Goal: Task Accomplishment & Management: Manage account settings

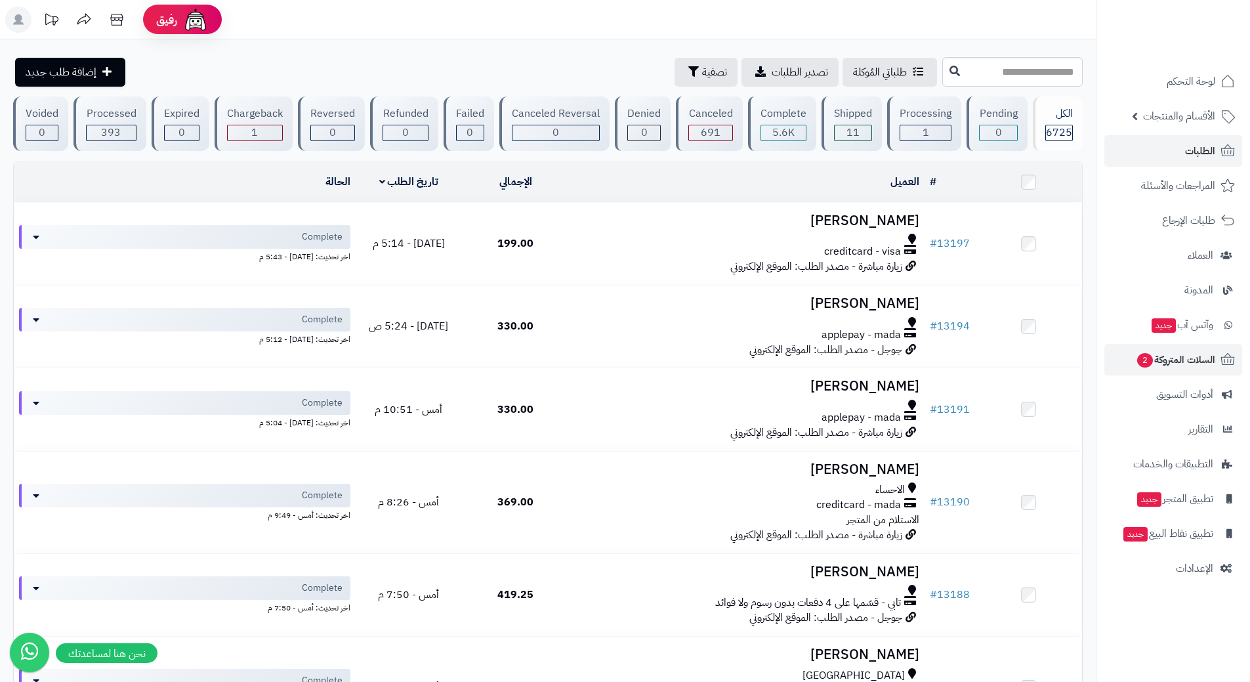
click at [1103, 356] on li "السلات المتروكة 2" at bounding box center [1172, 359] width 153 height 31
click at [1115, 363] on link "السلات المتروكة 2" at bounding box center [1173, 359] width 138 height 31
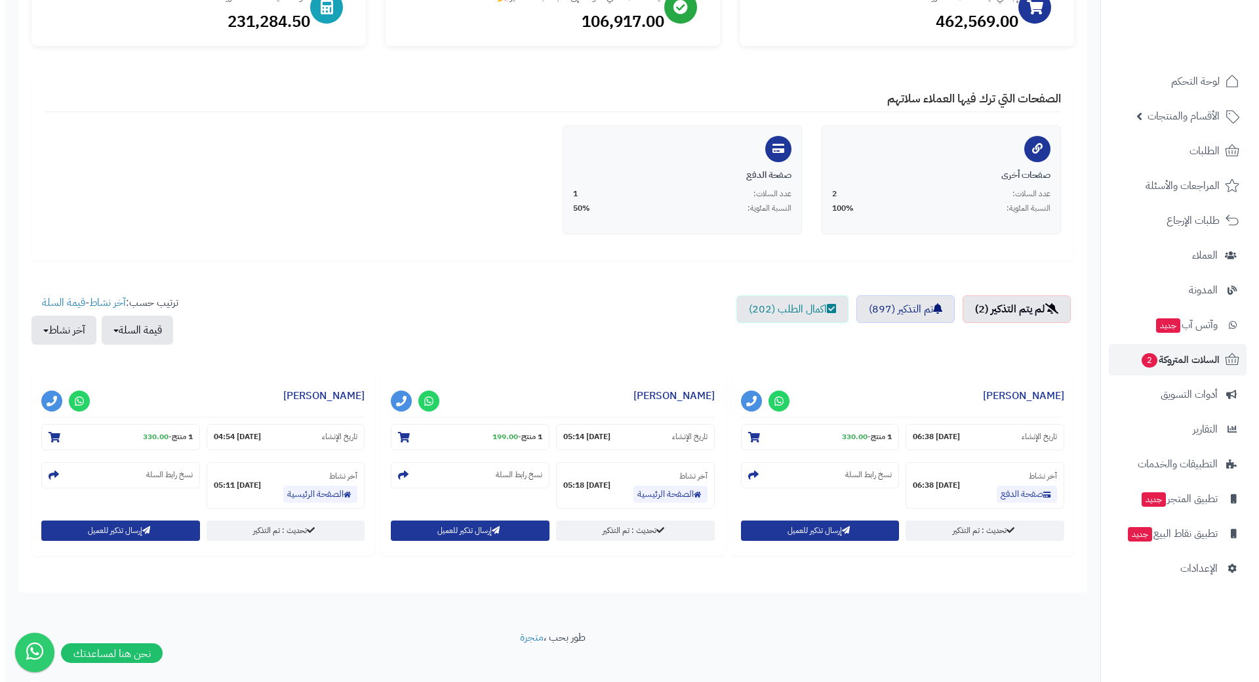
scroll to position [199, 0]
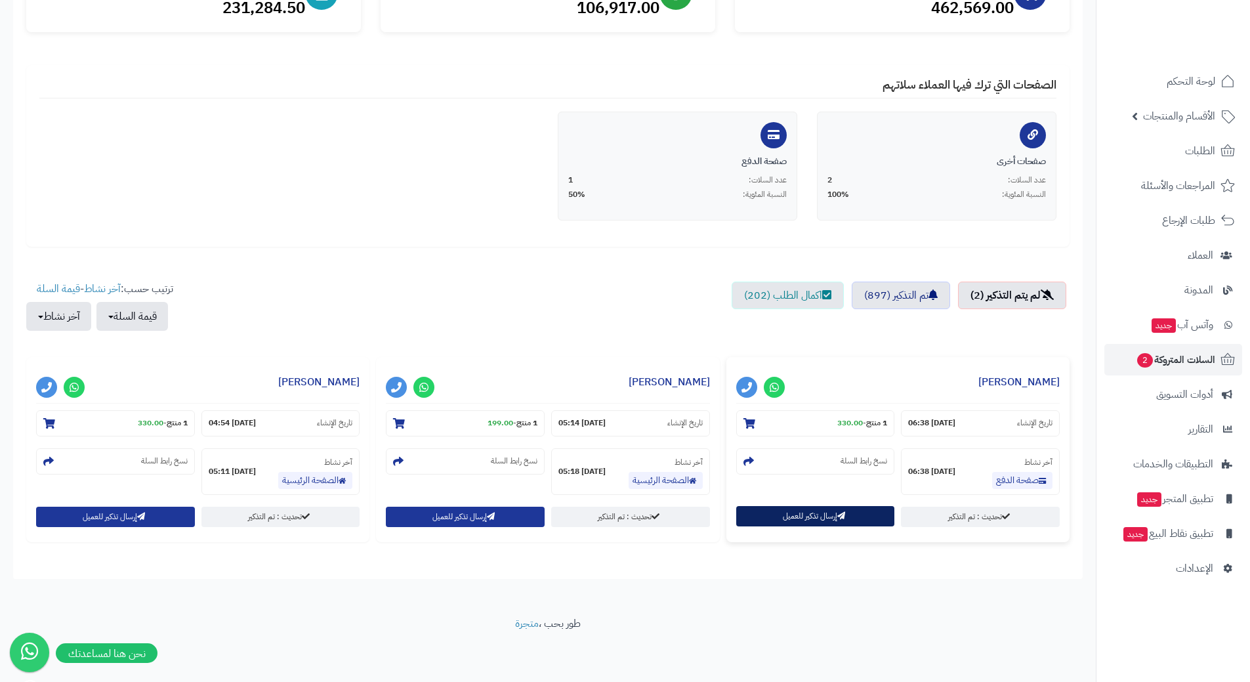
click at [777, 520] on button "إرسال تذكير للعميل" at bounding box center [815, 516] width 159 height 20
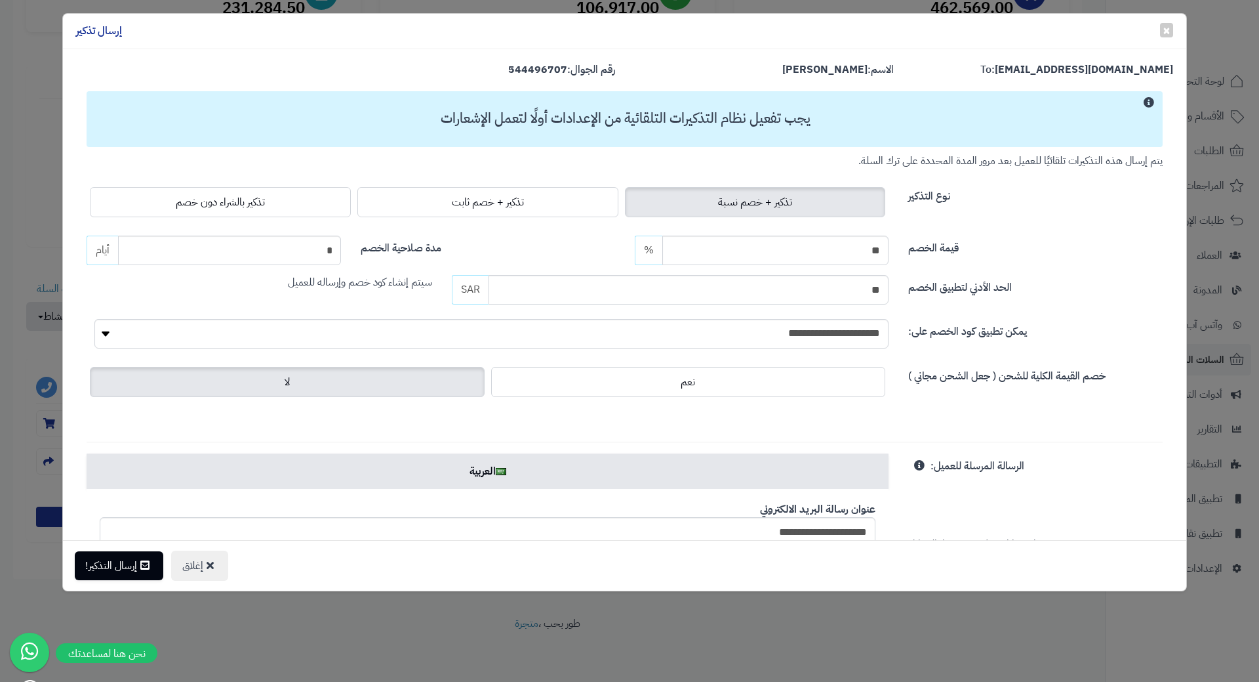
drag, startPoint x: 228, startPoint y: 201, endPoint x: 224, endPoint y: 226, distance: 25.1
click at [228, 201] on span "تذكير بالشراء دون خصم" at bounding box center [220, 202] width 89 height 16
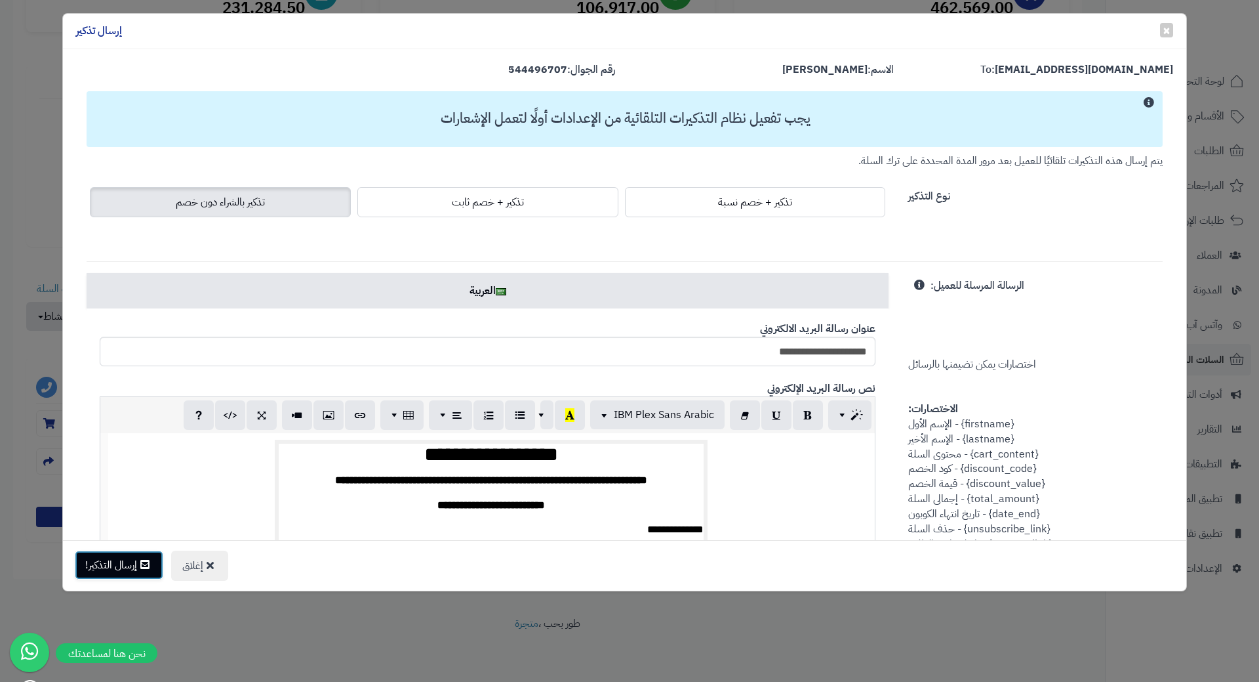
click at [131, 574] on button "إرسال التذكير!" at bounding box center [119, 564] width 89 height 29
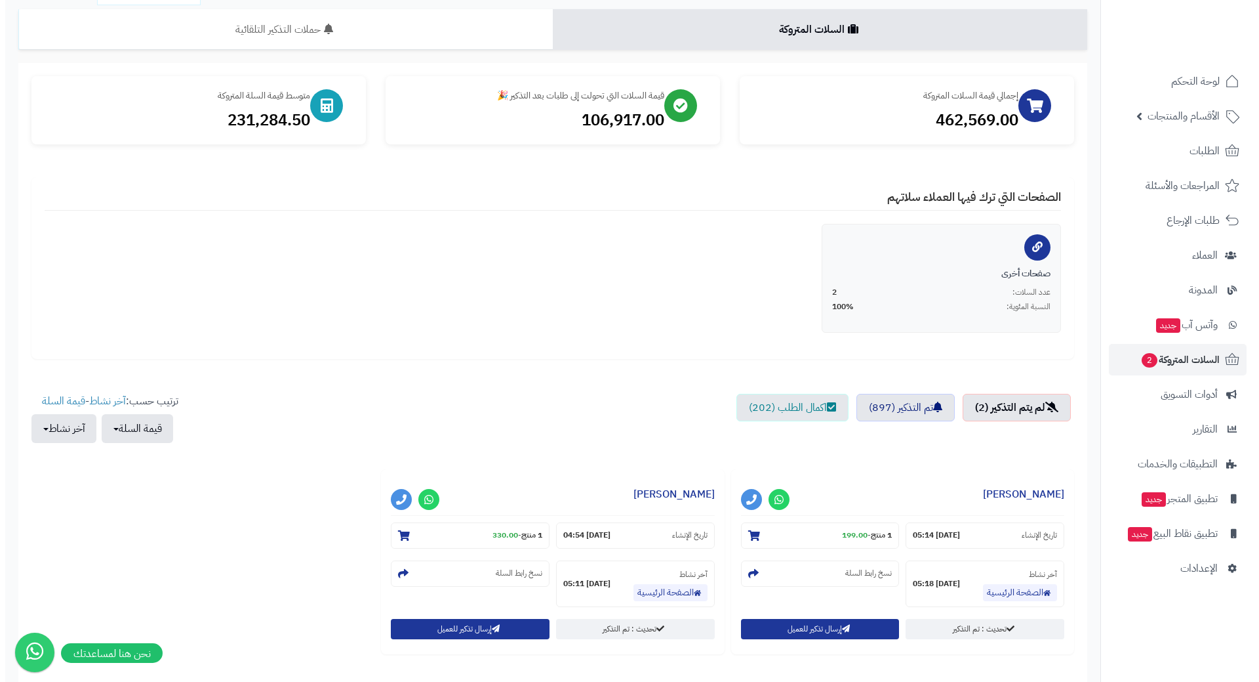
scroll to position [199, 0]
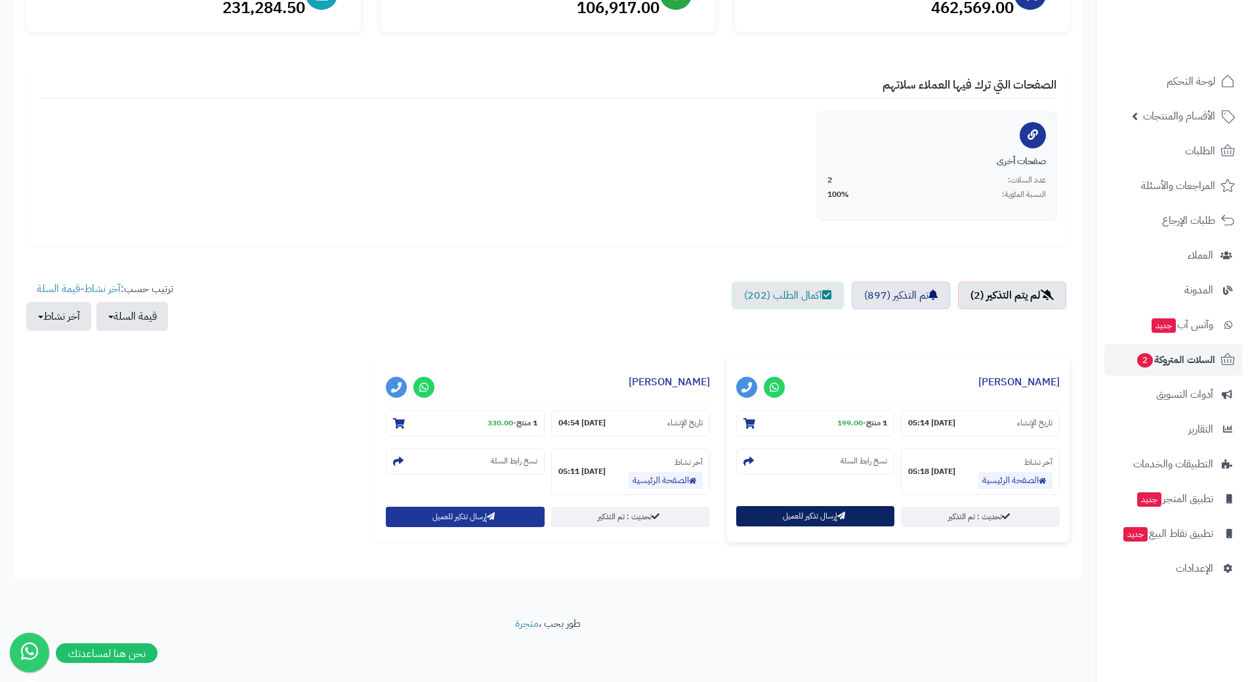
click at [778, 516] on button "إرسال تذكير للعميل" at bounding box center [815, 516] width 159 height 20
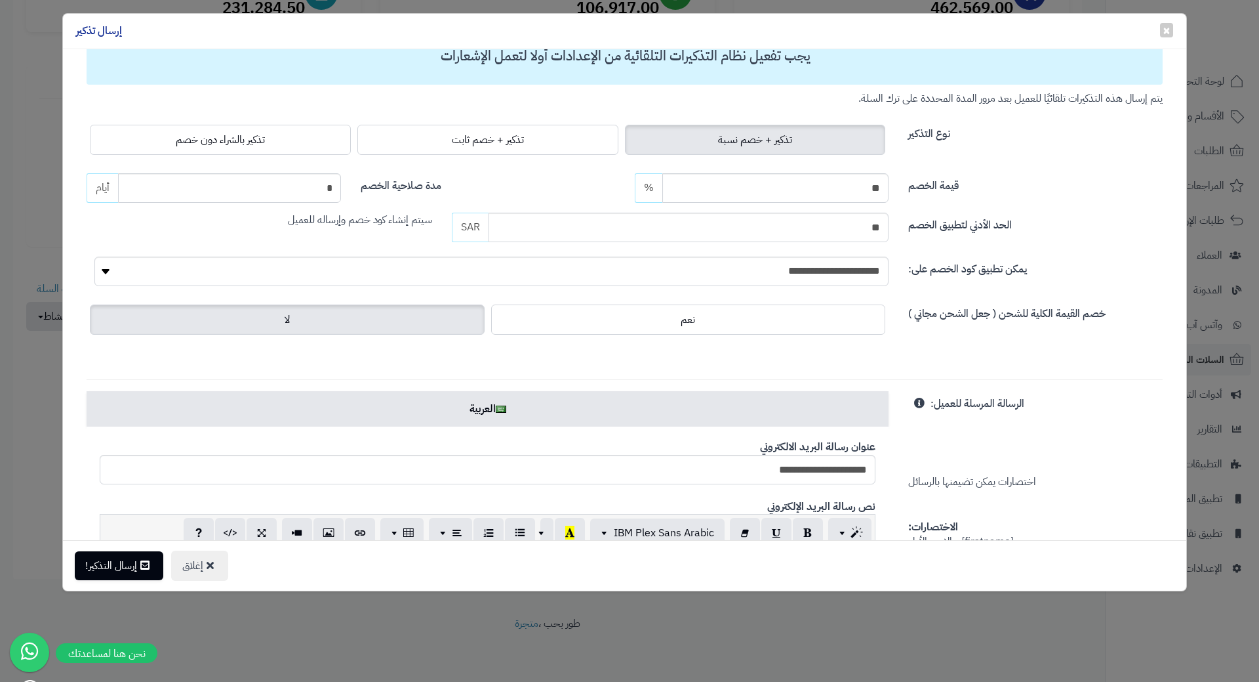
scroll to position [0, 0]
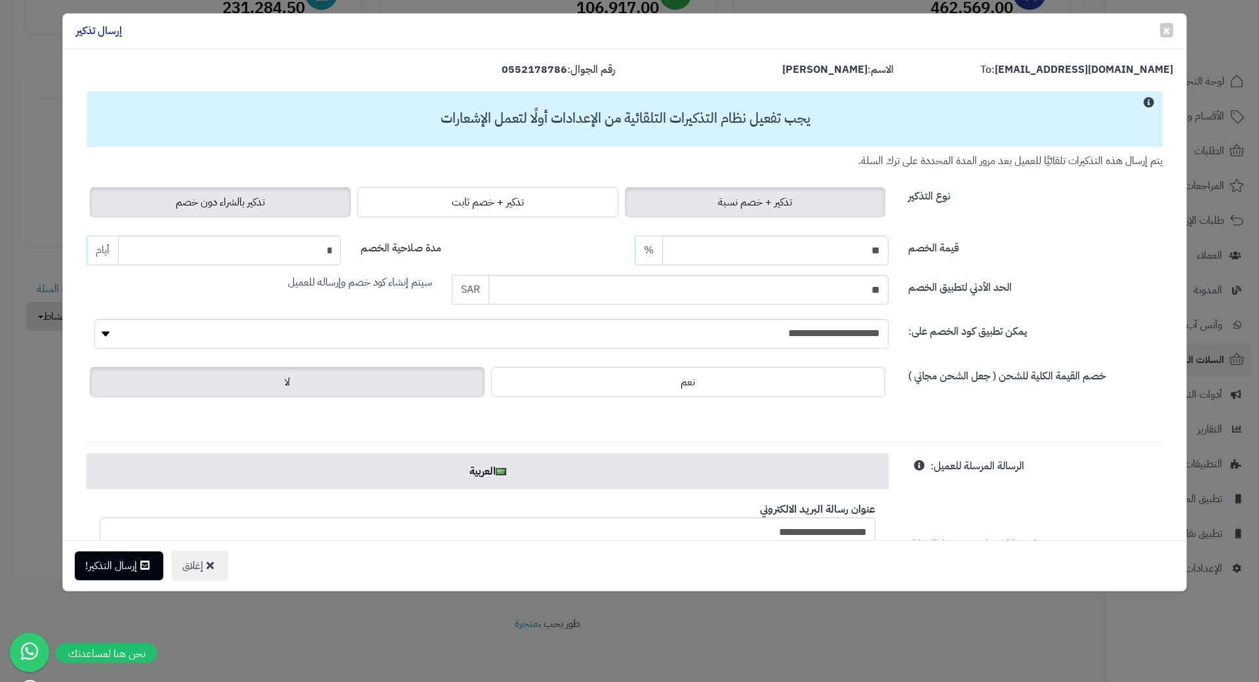
click at [260, 195] on span "تذكير بالشراء دون خصم" at bounding box center [220, 202] width 89 height 16
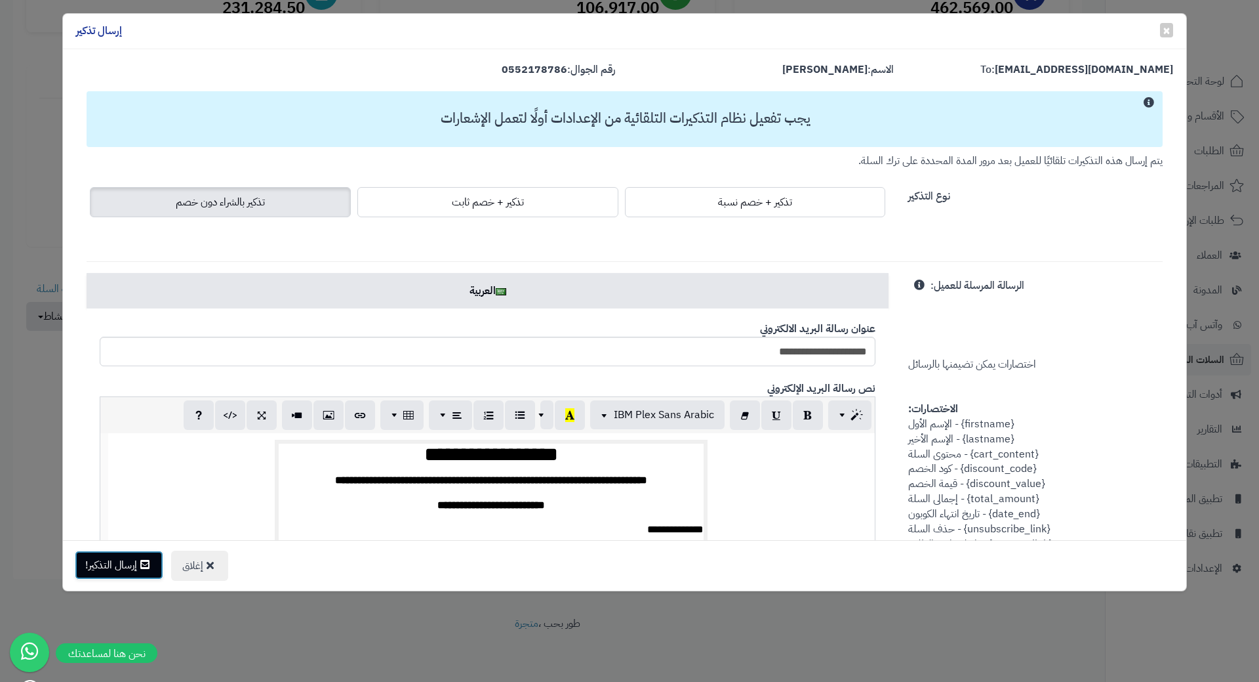
click at [110, 577] on button "إرسال التذكير!" at bounding box center [119, 564] width 89 height 29
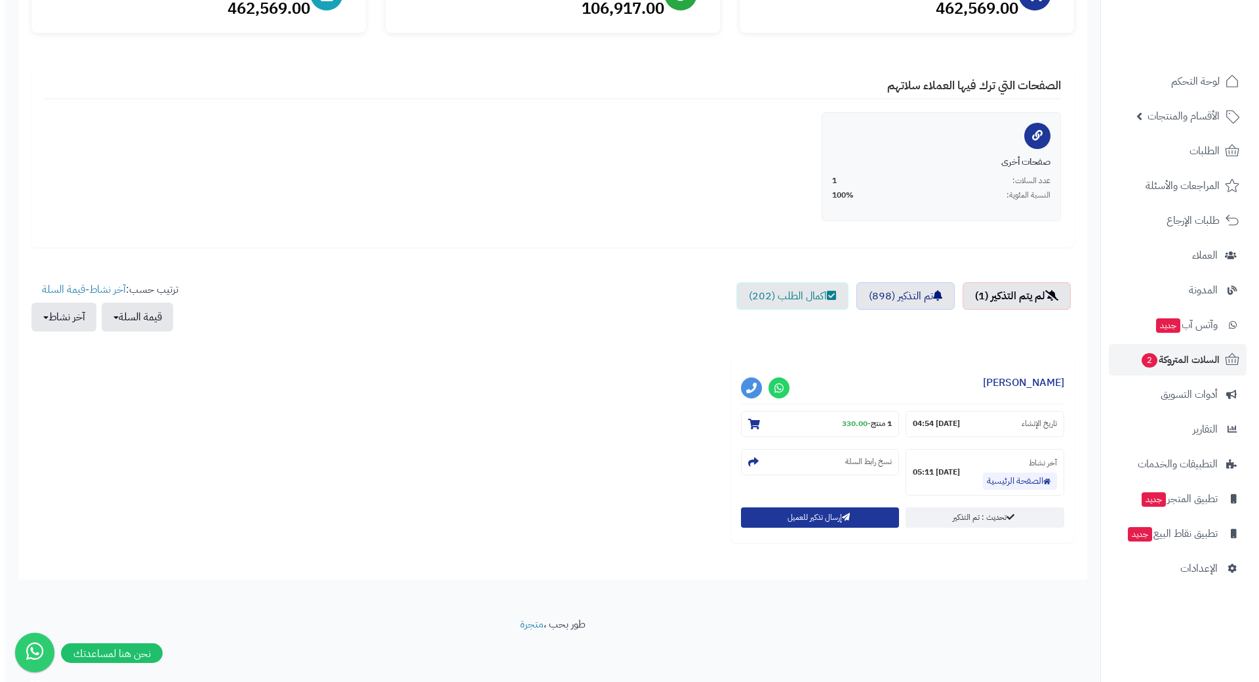
scroll to position [199, 0]
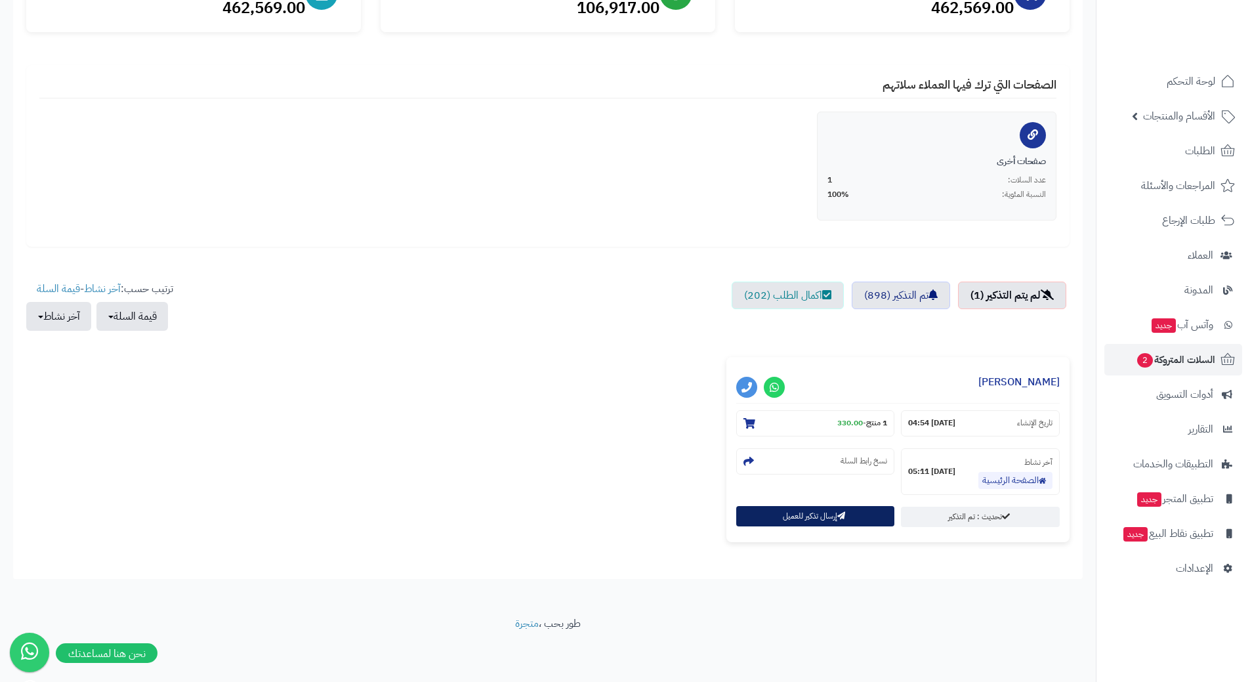
click at [802, 521] on button "إرسال تذكير للعميل" at bounding box center [815, 516] width 159 height 20
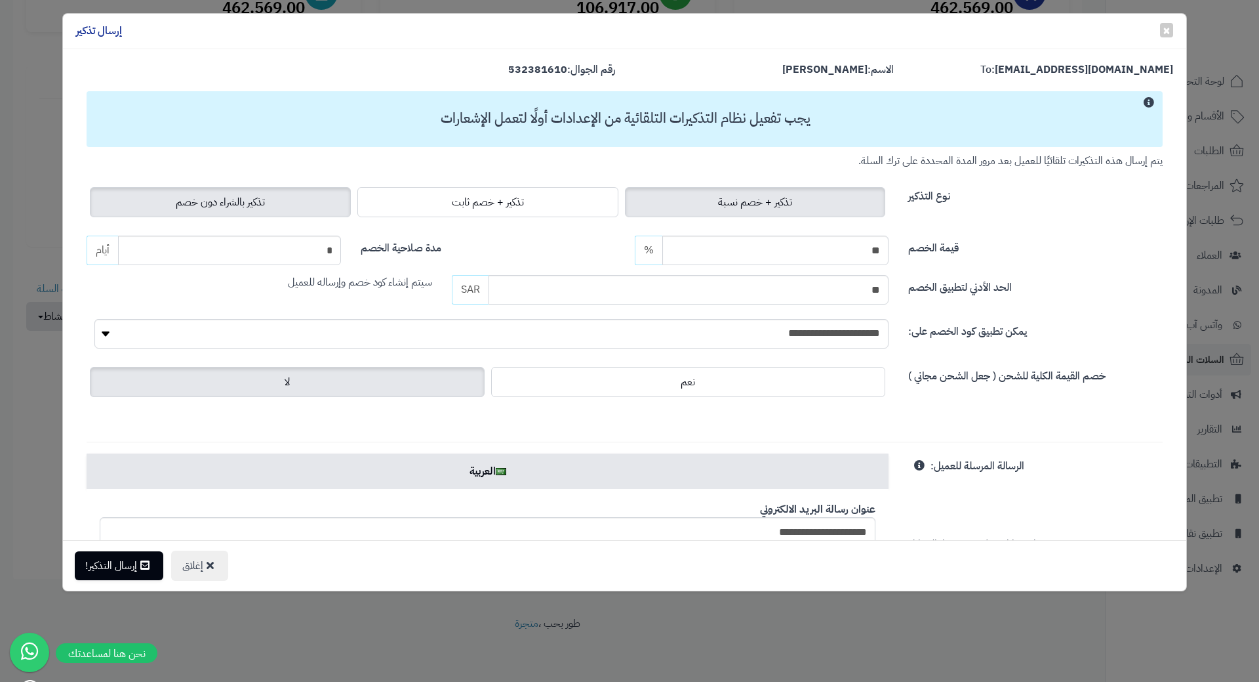
click at [298, 196] on label "تذكير بالشراء دون خصم" at bounding box center [220, 202] width 261 height 30
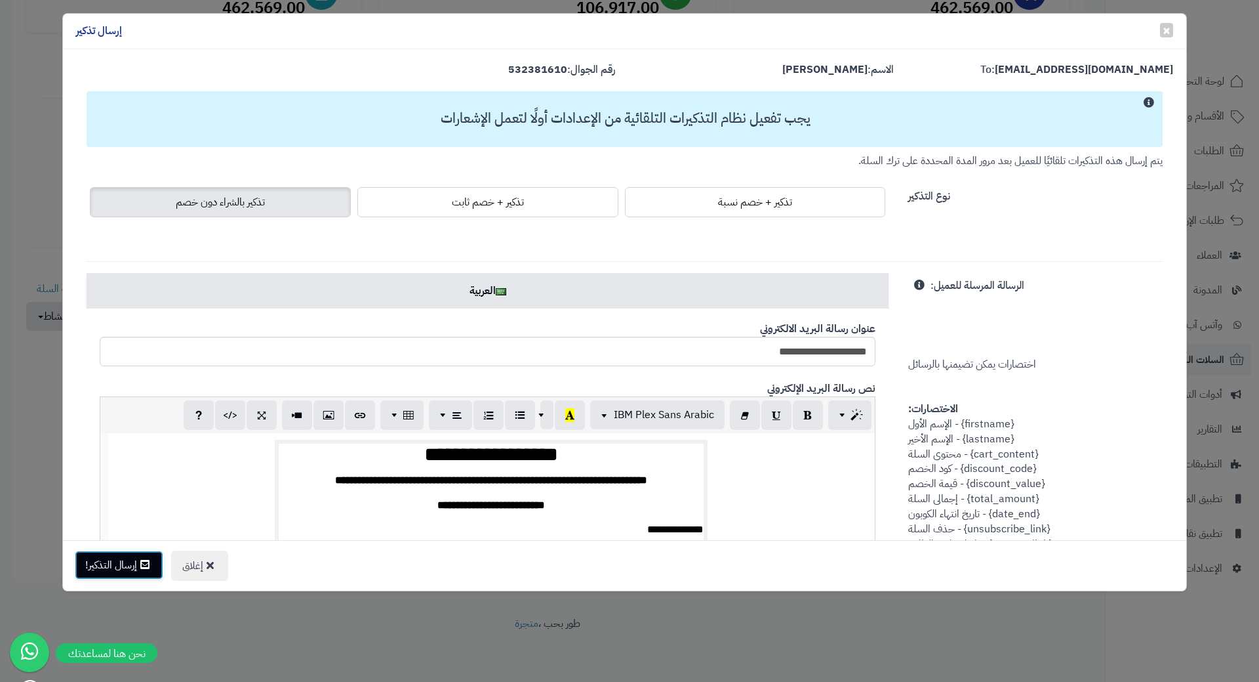
click at [107, 565] on button "إرسال التذكير!" at bounding box center [119, 564] width 89 height 29
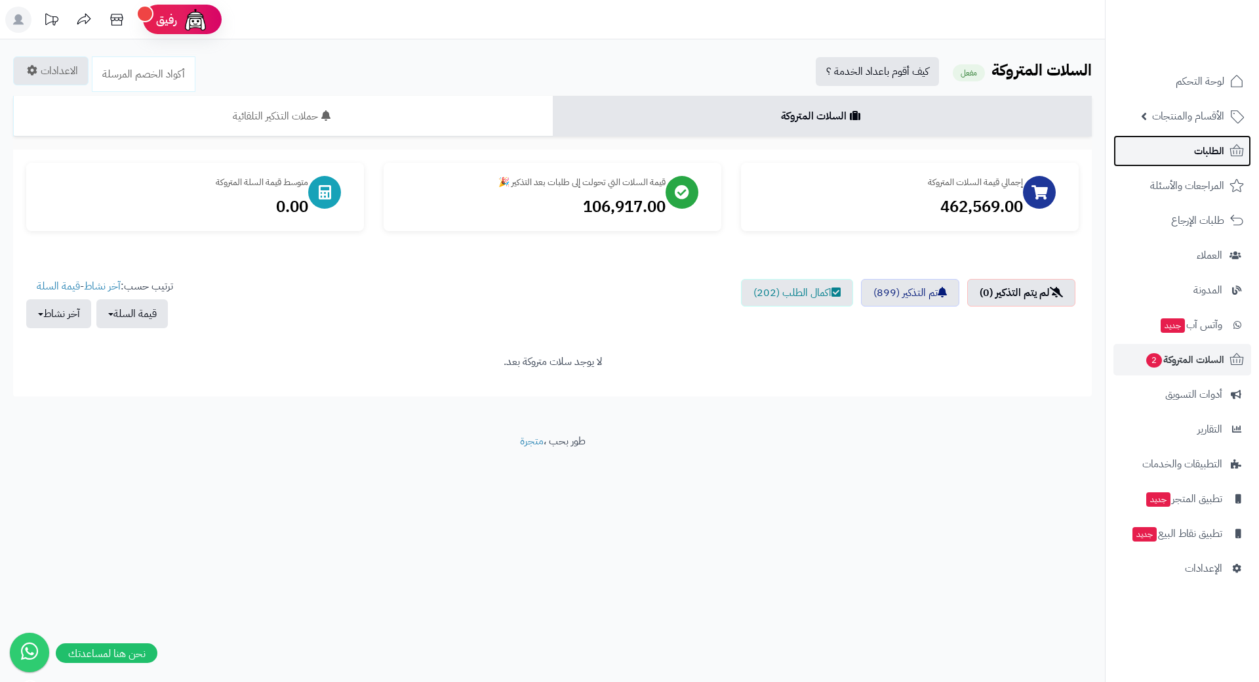
click at [1202, 146] on span "الطلبات" at bounding box center [1210, 151] width 30 height 18
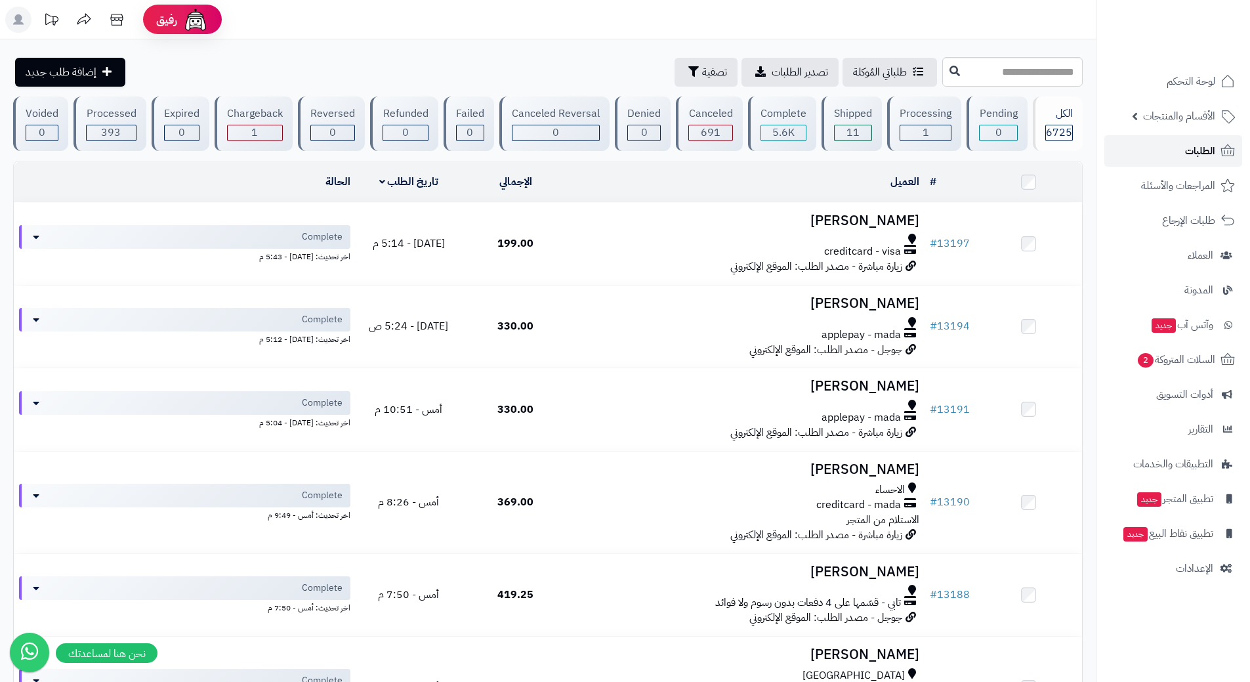
click at [1158, 148] on link "الطلبات" at bounding box center [1173, 150] width 138 height 31
drag, startPoint x: 0, startPoint y: 0, endPoint x: 1158, endPoint y: 146, distance: 1167.6
click at [1158, 146] on link "الطلبات" at bounding box center [1173, 150] width 138 height 31
